Goal: Information Seeking & Learning: Learn about a topic

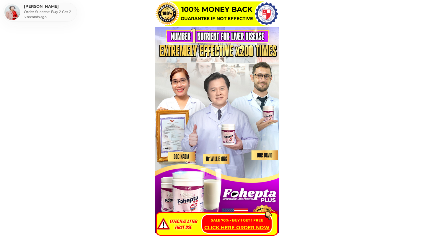
drag, startPoint x: 172, startPoint y: 34, endPoint x: 255, endPoint y: 39, distance: 83.2
click at [255, 39] on div at bounding box center [217, 129] width 124 height 205
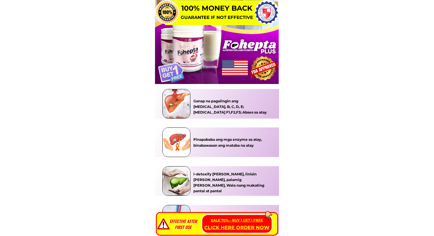
scroll to position [164, 0]
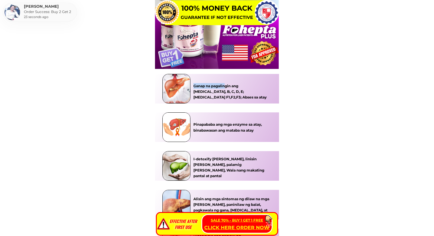
drag, startPoint x: 194, startPoint y: 83, endPoint x: 225, endPoint y: 87, distance: 31.6
click at [225, 87] on h3 "Ganap na pagalingin ang [MEDICAL_DATA], B, C, D, E; [MEDICAL_DATA] F1,F2,F3; Ab…" at bounding box center [232, 91] width 76 height 17
drag, startPoint x: 225, startPoint y: 87, endPoint x: 242, endPoint y: 89, distance: 16.3
click at [241, 89] on h3 "Ganap na pagalingin ang [MEDICAL_DATA], B, C, D, E; [MEDICAL_DATA] F1,F2,F3; Ab…" at bounding box center [232, 91] width 76 height 17
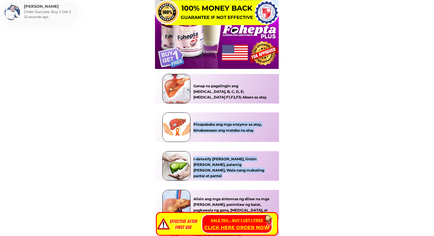
drag, startPoint x: 270, startPoint y: 91, endPoint x: 224, endPoint y: 82, distance: 46.5
click at [224, 82] on div "I-detoxify [PERSON_NAME], linisin [PERSON_NAME], palamig [PERSON_NAME], Wala na…" at bounding box center [217, 185] width 124 height 223
click at [222, 85] on h3 "Ganap na pagalingin ang [MEDICAL_DATA], B, C, D, E; [MEDICAL_DATA] F1,F2,F3; Ab…" at bounding box center [232, 91] width 76 height 17
drag, startPoint x: 194, startPoint y: 86, endPoint x: 271, endPoint y: 91, distance: 77.0
click at [271, 91] on div "I-detoxify [PERSON_NAME], linisin [PERSON_NAME], palamig [PERSON_NAME], Wala na…" at bounding box center [217, 185] width 124 height 223
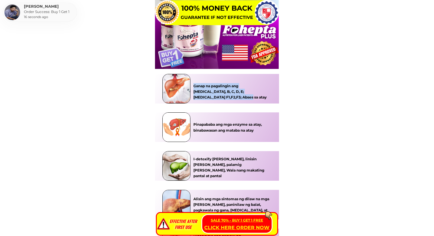
drag, startPoint x: 267, startPoint y: 93, endPoint x: 202, endPoint y: 80, distance: 65.7
click at [202, 80] on div "Ganap na pagalingin ang [MEDICAL_DATA], B, C, D, E; [MEDICAL_DATA] F1,F2,F3; Ab…" at bounding box center [216, 89] width 107 height 30
copy h3 "Ganap na pagalingin ang [MEDICAL_DATA], B, C, D, E; [MEDICAL_DATA] F1,F2,F3; Ab…"
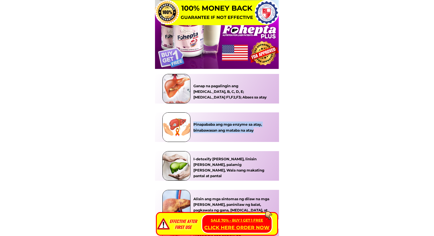
drag, startPoint x: 257, startPoint y: 129, endPoint x: 194, endPoint y: 124, distance: 63.5
click at [194, 124] on h3 "Pinapababa ang mga enzyme sa atay, binabawasan ang mataba na atay" at bounding box center [232, 126] width 76 height 11
copy h3 "Pinapababa ang mga enzyme sa atay, binabawasan ang mataba na atay"
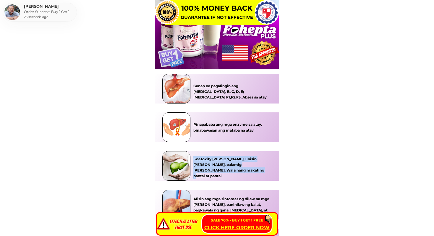
drag, startPoint x: 194, startPoint y: 157, endPoint x: 225, endPoint y: 168, distance: 32.5
click at [225, 168] on h3 "I-detoxify [PERSON_NAME], linisin [PERSON_NAME], palamig [PERSON_NAME], Wala na…" at bounding box center [232, 167] width 76 height 23
copy h3 "I-detoxify [PERSON_NAME], linisin [PERSON_NAME], palamig [PERSON_NAME], Wala na…"
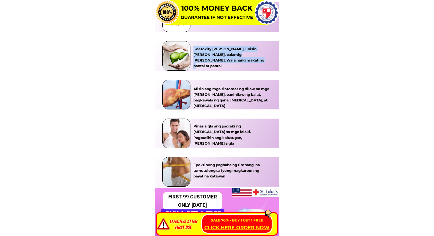
scroll to position [277, 0]
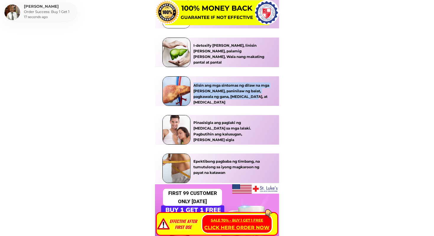
drag, startPoint x: 248, startPoint y: 95, endPoint x: 194, endPoint y: 84, distance: 54.9
click at [194, 84] on h3 "Alisin ang mga sintomas ng dilaw na mga [PERSON_NAME], paninilaw ng balat, pagk…" at bounding box center [233, 93] width 78 height 23
copy h3 "Alisin ang mga sintomas ng dilaw na mga [PERSON_NAME], paninilaw ng balat, pagk…"
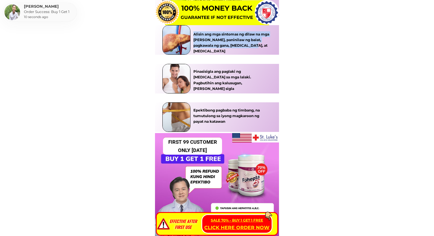
scroll to position [328, 0]
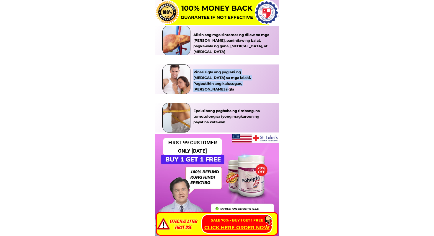
drag, startPoint x: 253, startPoint y: 82, endPoint x: 191, endPoint y: 70, distance: 63.3
click at [191, 70] on div "Pinasisigla ang paglaki ng [MEDICAL_DATA] sa mga lalaki. Pagbutihin ang kalusug…" at bounding box center [216, 79] width 107 height 30
copy div "Pinasisigla ang paglaki ng [MEDICAL_DATA] sa mga lalaki. Pagbutihin ang kalusug…"
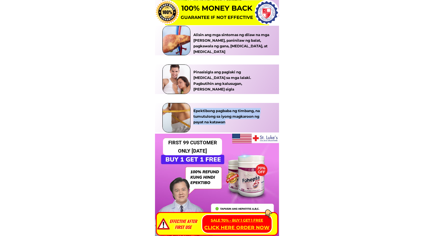
drag, startPoint x: 194, startPoint y: 110, endPoint x: 228, endPoint y: 121, distance: 36.5
click at [228, 121] on h3 "Epektibong pagbaba ng timbang, na tumutulong sa iyong magkaroon ng payat na kat…" at bounding box center [232, 116] width 76 height 17
copy h3 "Epektibong pagbaba ng timbang, na tumutulong sa iyong magkaroon ng payat na kat…"
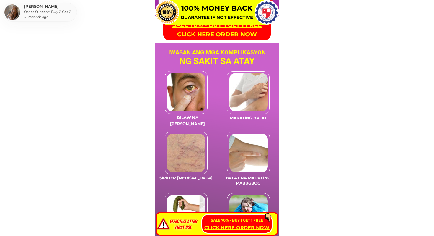
scroll to position [569, 0]
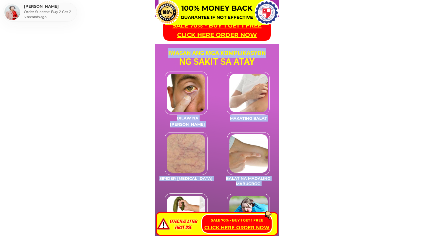
drag, startPoint x: 169, startPoint y: 52, endPoint x: 176, endPoint y: 55, distance: 7.5
click at [175, 55] on div "Iwasan ang mga komplikasyon Dilaw na [PERSON_NAME] Makating balat Sipider [MEDI…" at bounding box center [217, 228] width 124 height 369
click at [218, 57] on div "NG SAKIT SA ATAY" at bounding box center [217, 62] width 87 height 14
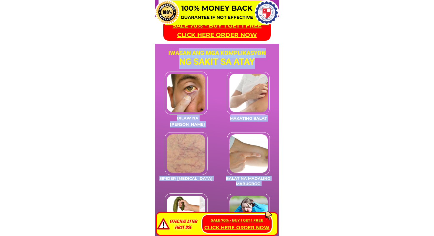
drag, startPoint x: 238, startPoint y: 60, endPoint x: 180, endPoint y: 53, distance: 58.9
click at [180, 53] on div "Iwasan ang mga komplikasyon Dilaw na [PERSON_NAME] Makating balat Sipider [MEDI…" at bounding box center [217, 228] width 124 height 369
click at [166, 52] on h3 "Iwasan ang mga komplikasyon" at bounding box center [217, 52] width 119 height 9
drag, startPoint x: 169, startPoint y: 52, endPoint x: 253, endPoint y: 58, distance: 84.8
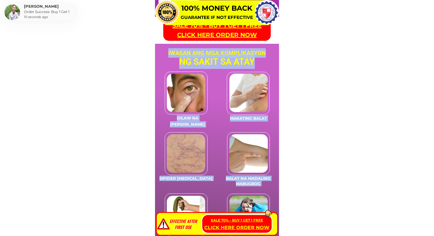
click at [253, 58] on div "Iwasan ang mga komplikasyon Dilaw na [PERSON_NAME] Makating balat Sipider [MEDI…" at bounding box center [217, 228] width 124 height 369
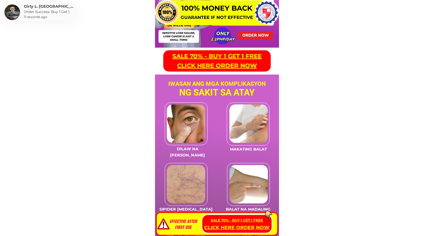
scroll to position [517, 0]
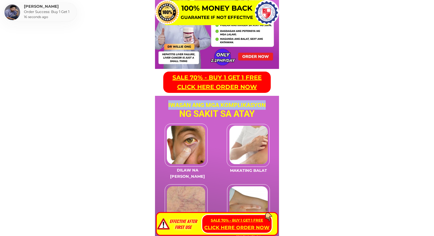
drag, startPoint x: 168, startPoint y: 104, endPoint x: 265, endPoint y: 104, distance: 96.9
click at [265, 104] on h3 "Iwasan ang mga komplikasyon" at bounding box center [217, 104] width 119 height 9
copy h3 "Iwasan ang mga komplikasyon"
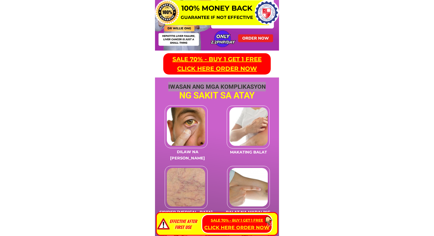
scroll to position [536, 0]
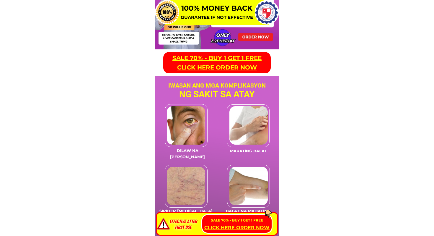
click at [231, 87] on div "NG SAKIT SA ATAY" at bounding box center [217, 94] width 87 height 14
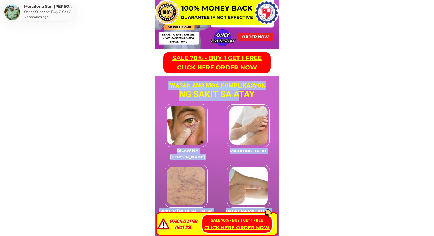
drag, startPoint x: 264, startPoint y: 99, endPoint x: 239, endPoint y: 94, distance: 24.9
click at [239, 94] on div "NG SAKIT SA ATAY" at bounding box center [217, 94] width 87 height 14
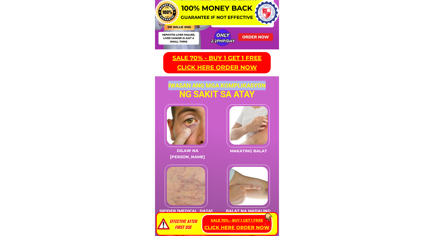
drag, startPoint x: 168, startPoint y: 84, endPoint x: 264, endPoint y: 86, distance: 97.0
click at [264, 86] on h3 "Iwasan ang mga komplikasyon" at bounding box center [217, 85] width 119 height 9
copy h3 "Iwasan ang mga komplikasyon"
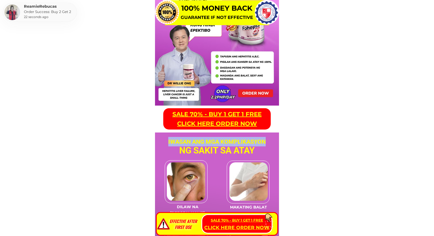
scroll to position [447, 0]
